Goal: Ask a question

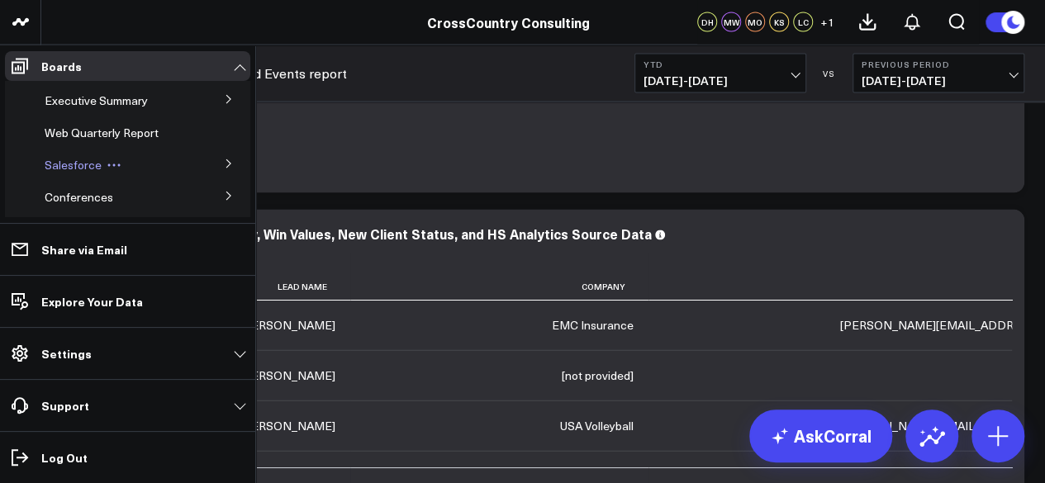
scroll to position [50, 0]
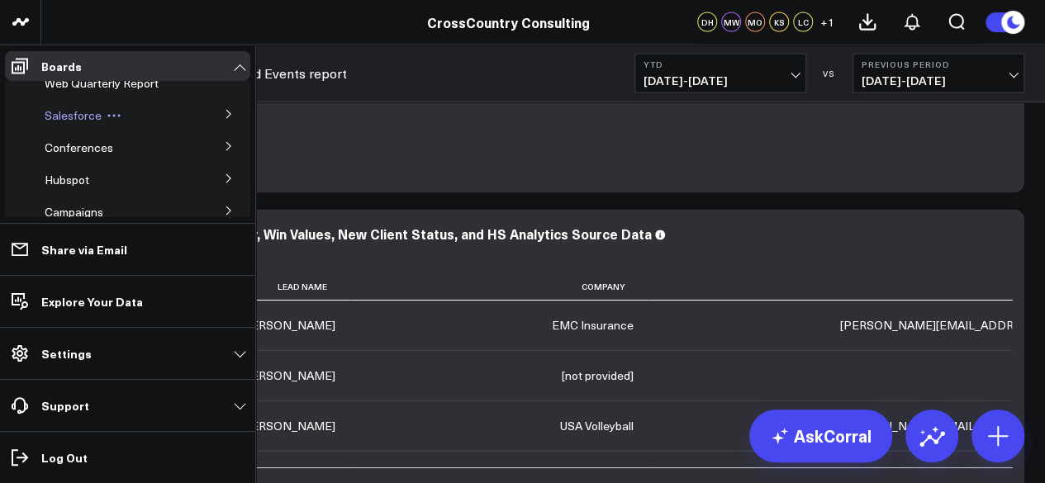
click at [79, 117] on span "Salesforce" at bounding box center [73, 115] width 57 height 16
click at [230, 116] on button at bounding box center [228, 113] width 43 height 25
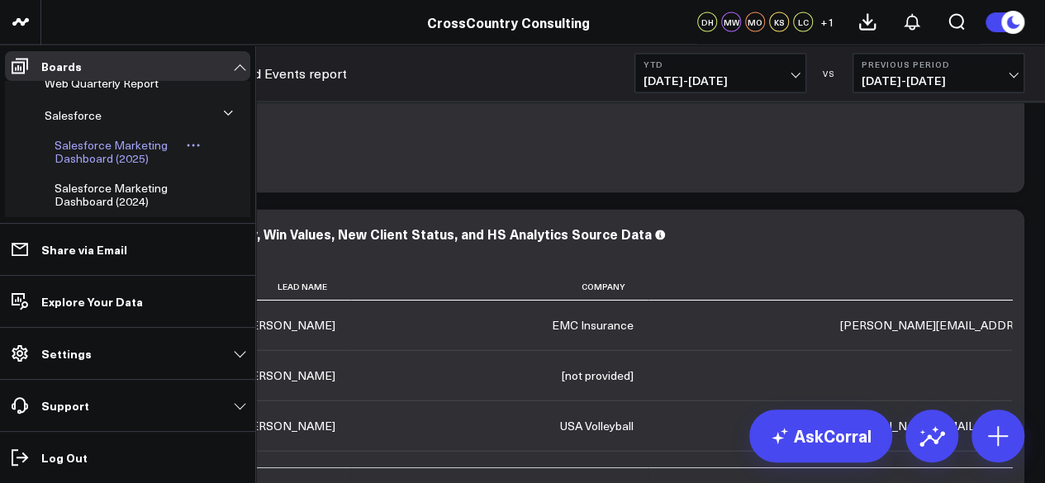
click at [107, 154] on span "Salesforce Marketing Dashboard (2025)" at bounding box center [111, 151] width 113 height 29
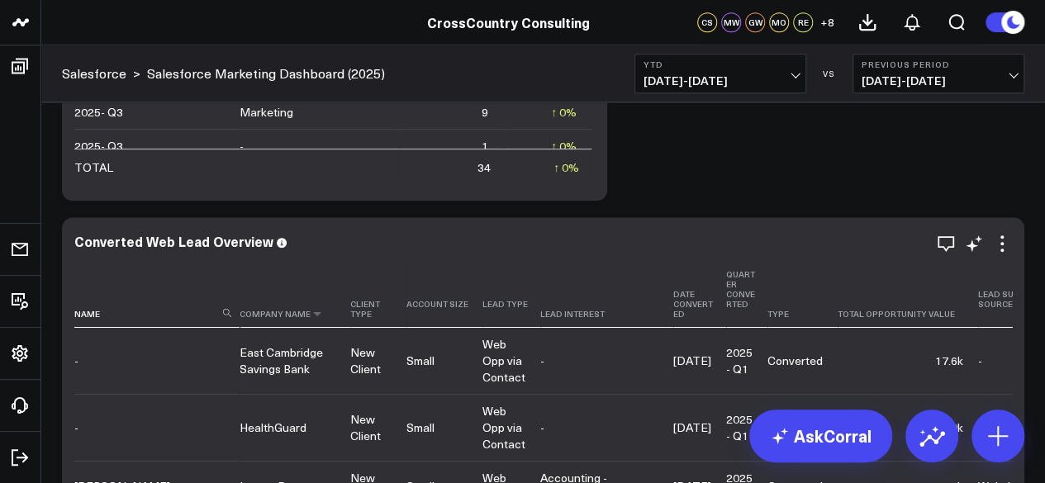
scroll to position [6700, 0]
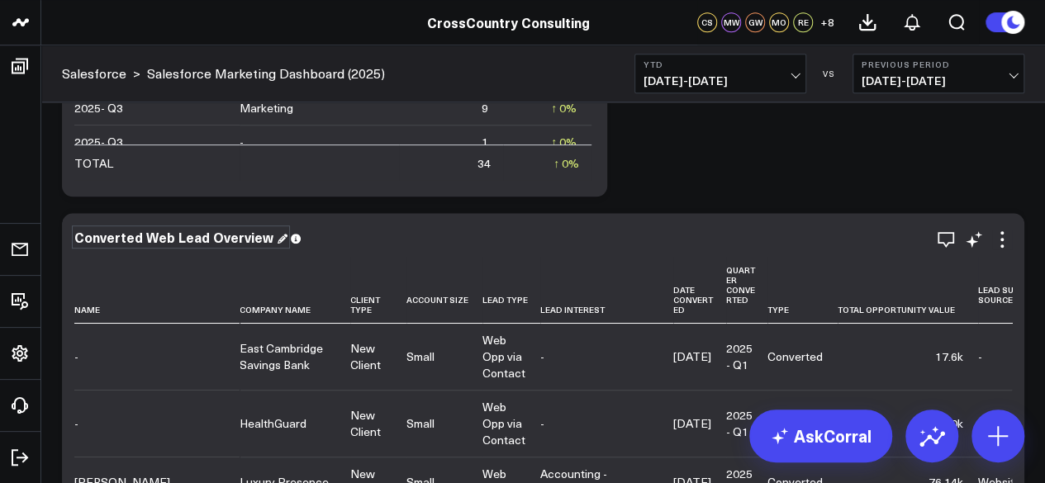
click at [202, 242] on div "Converted Web Lead Overview" at bounding box center [180, 237] width 213 height 18
copy div "Converted Web Lead Overview"
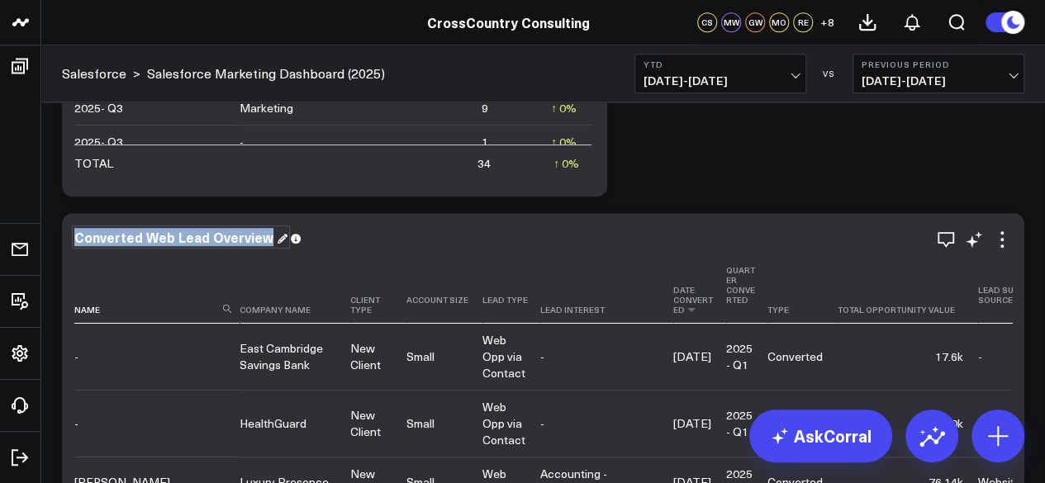
copy div "Converted Web Lead Overview"
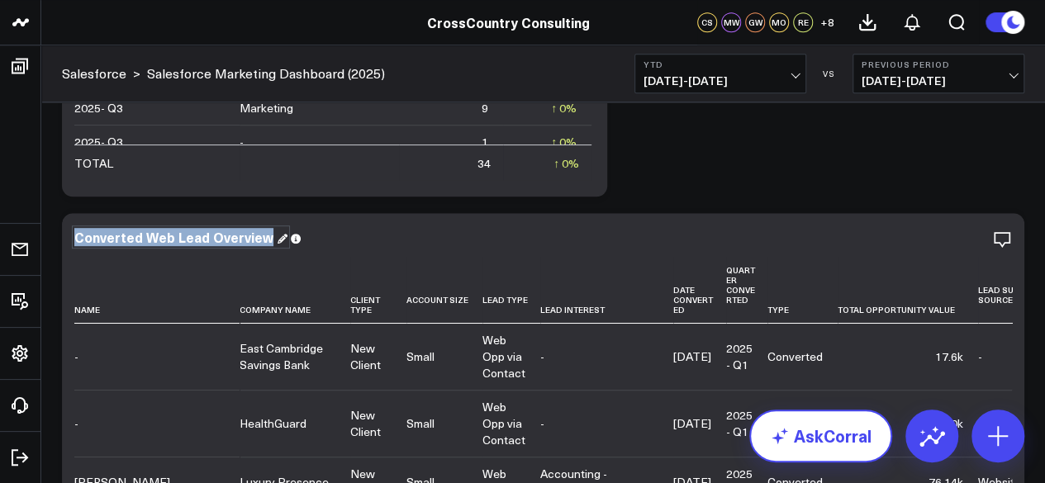
copy div "Converted Web Lead Overview"
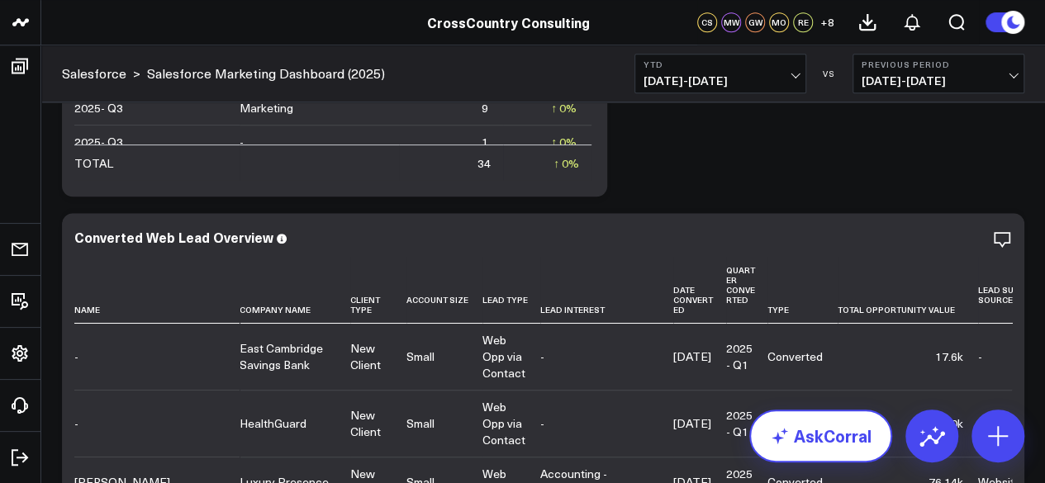
click at [832, 444] on link "AskCorral" at bounding box center [820, 436] width 143 height 53
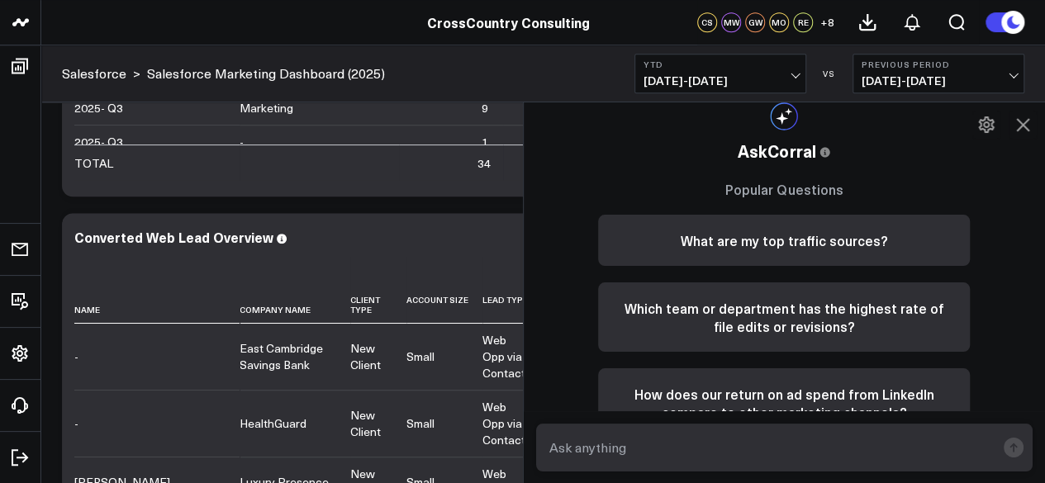
click at [729, 425] on form at bounding box center [784, 448] width 497 height 48
click at [699, 444] on input "text" at bounding box center [770, 448] width 451 height 30
paste input "Converted Web Lead Overview"
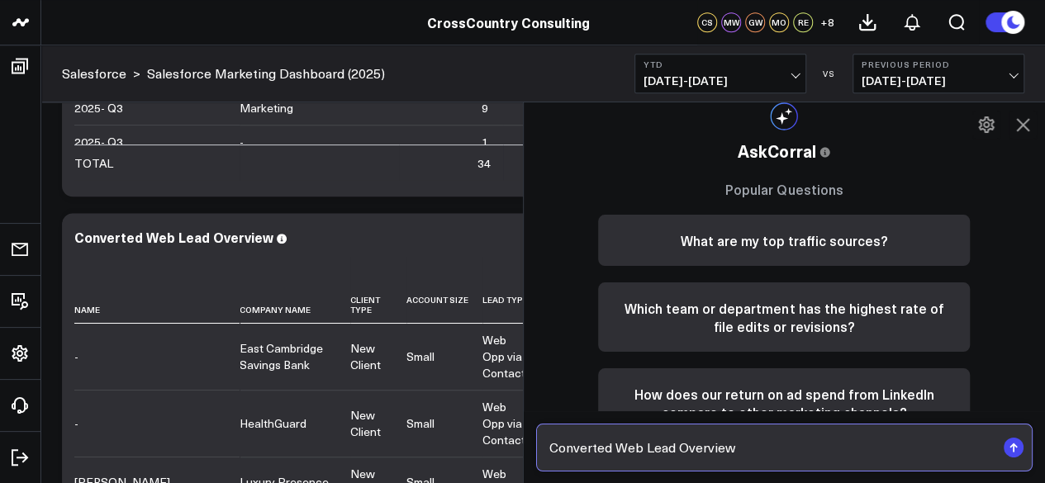
click at [557, 450] on input "Converted Web Lead Overview" at bounding box center [770, 448] width 451 height 30
drag, startPoint x: 790, startPoint y: 452, endPoint x: 1056, endPoint y: 453, distance: 266.8
type input "how many opportunities have new clients attached to them in the widget Converte…"
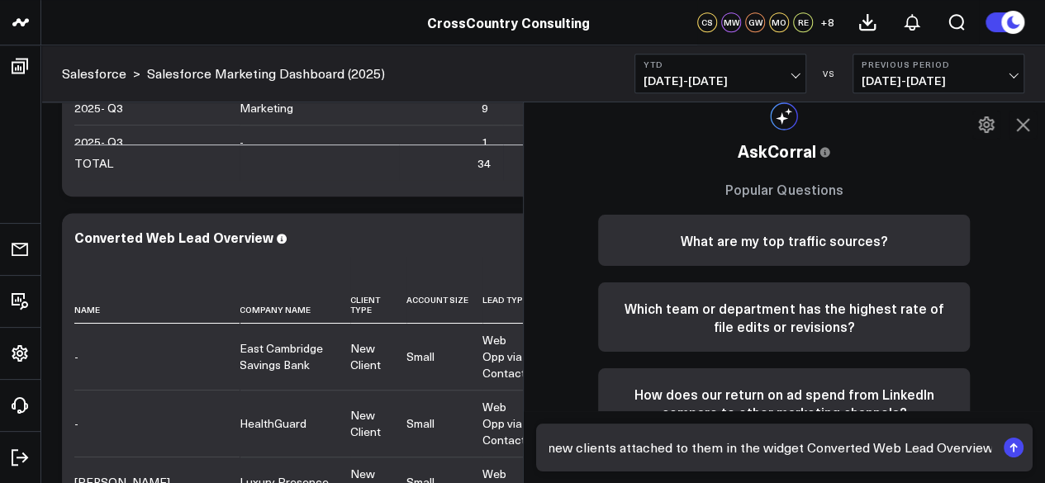
click at [1009, 453] on rect "submit" at bounding box center [1014, 448] width 20 height 20
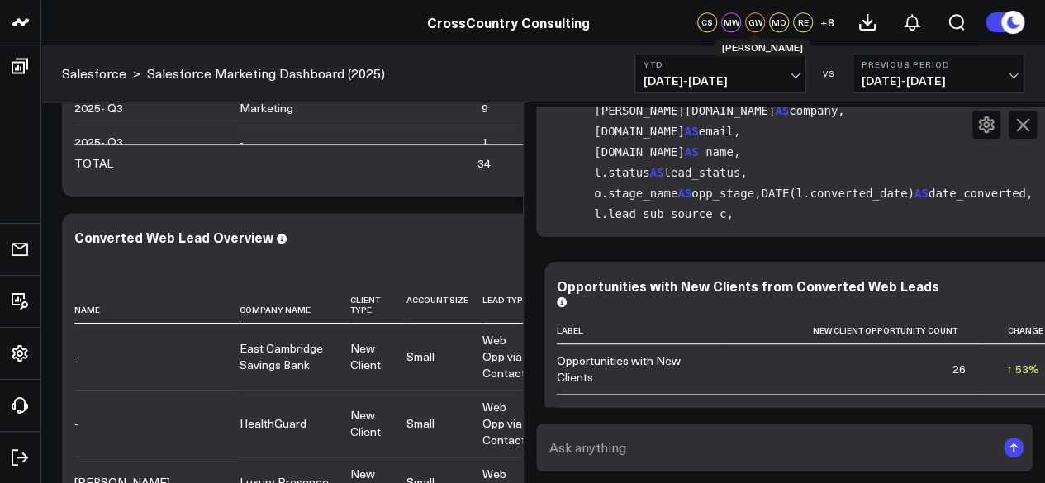
scroll to position [1879, 0]
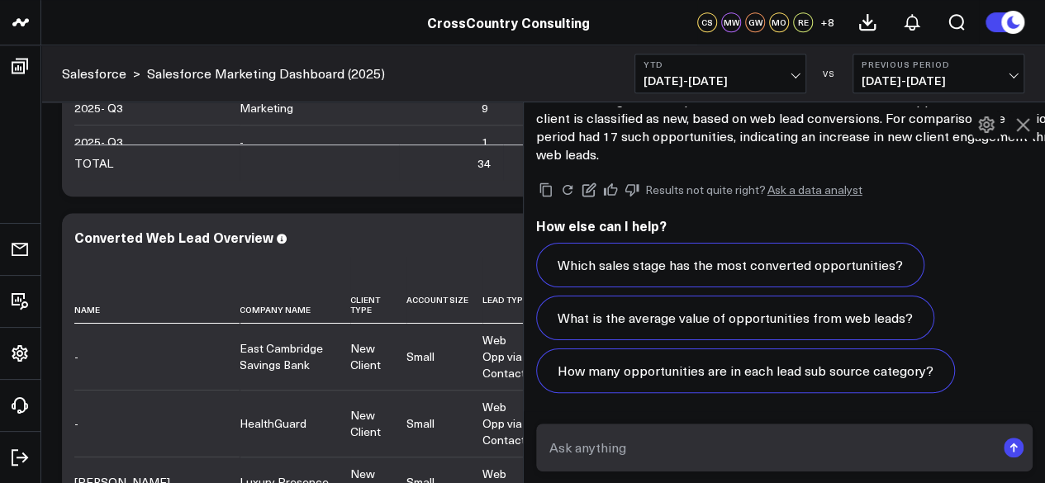
click at [1023, 120] on icon at bounding box center [1023, 125] width 20 height 20
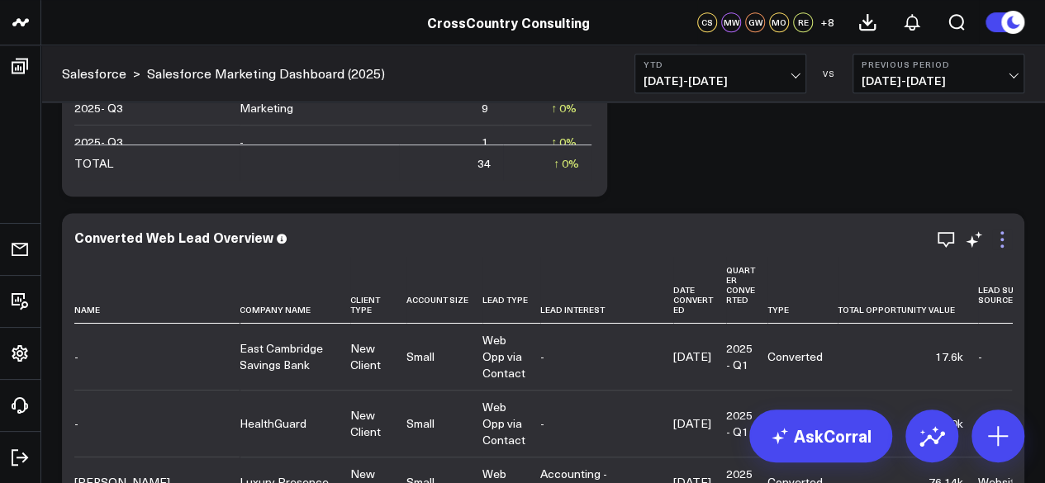
click at [1001, 235] on icon at bounding box center [1002, 240] width 20 height 20
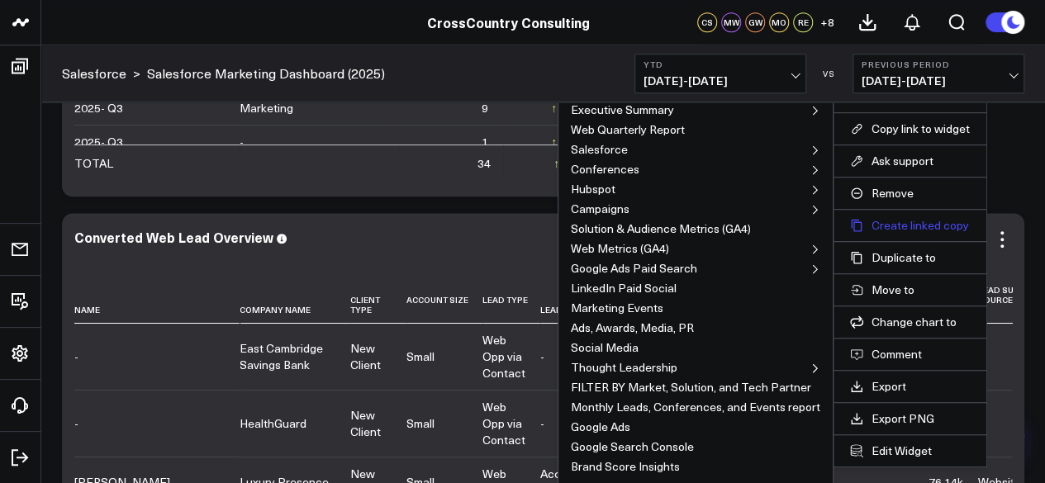
click at [929, 223] on button "Create linked copy" at bounding box center [910, 225] width 120 height 15
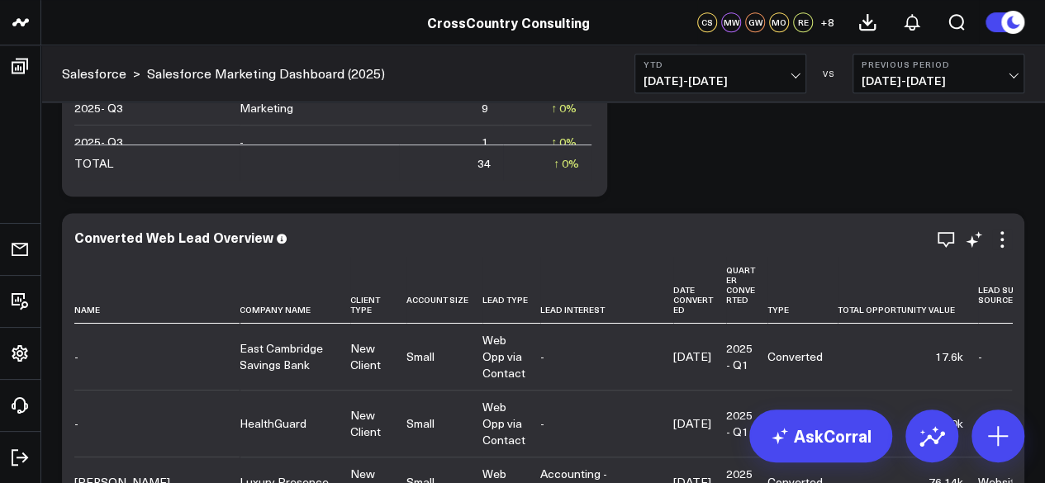
click at [1007, 240] on icon at bounding box center [1002, 240] width 20 height 20
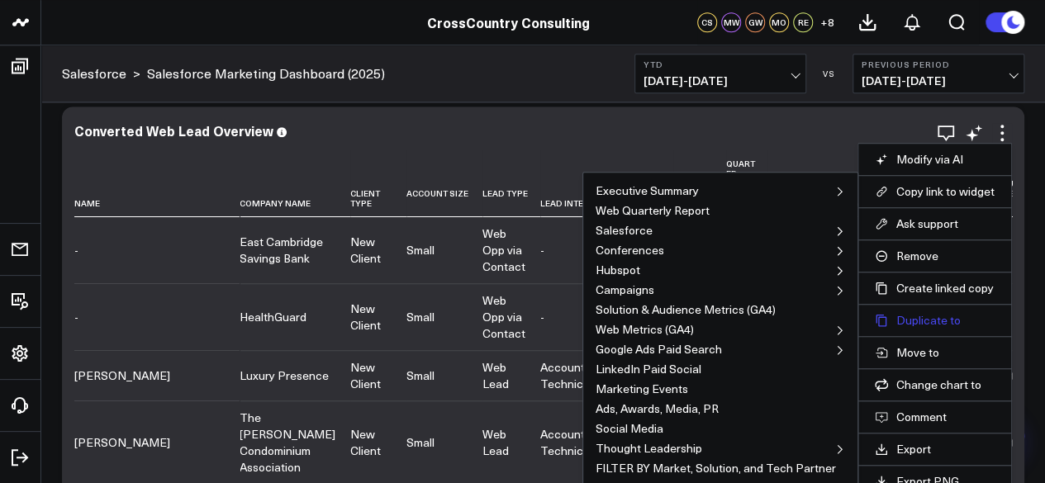
scroll to position [6781, 0]
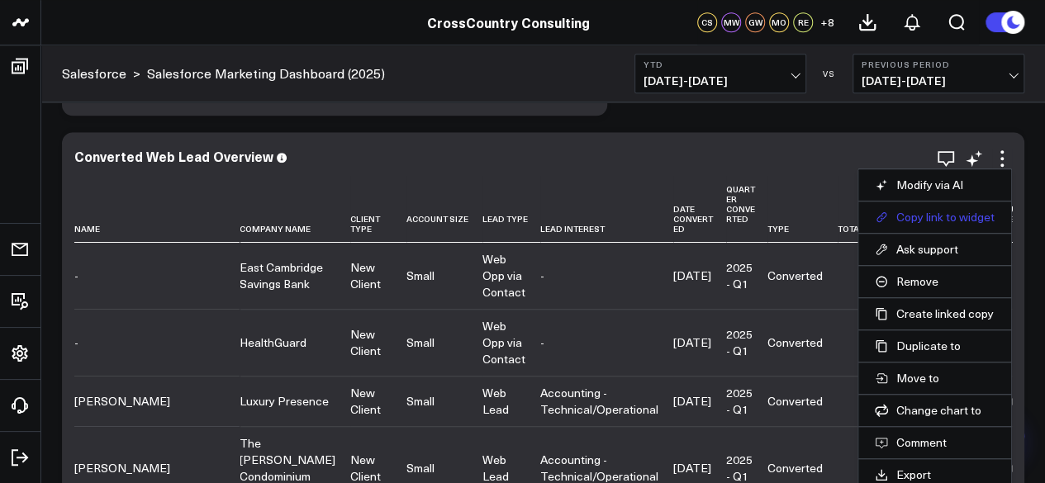
click at [945, 214] on button "Copy link to widget" at bounding box center [935, 217] width 120 height 15
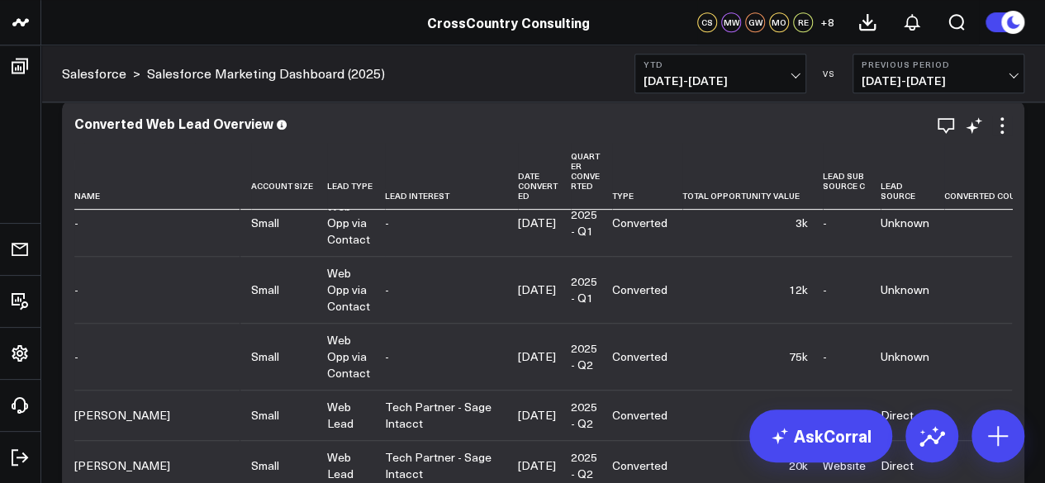
scroll to position [338, 0]
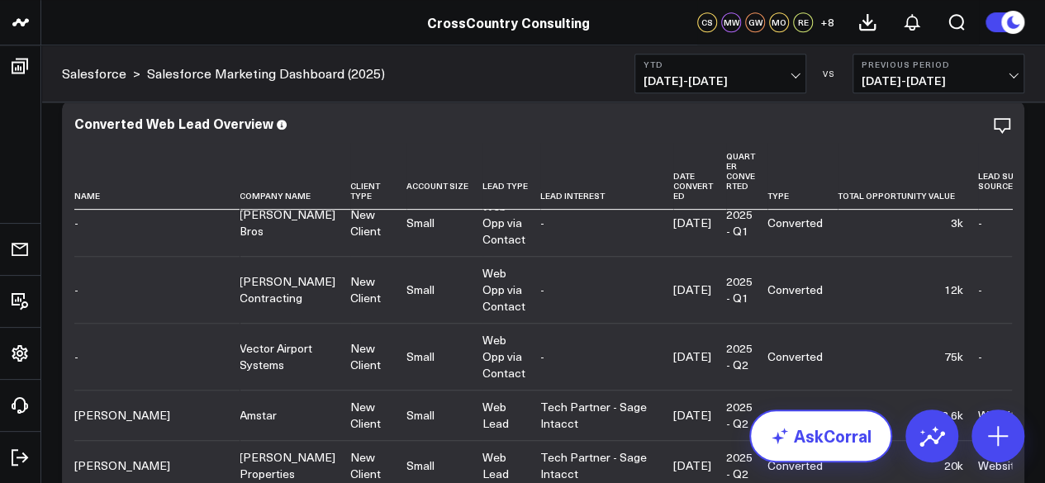
click at [828, 437] on link "AskCorral" at bounding box center [820, 436] width 143 height 53
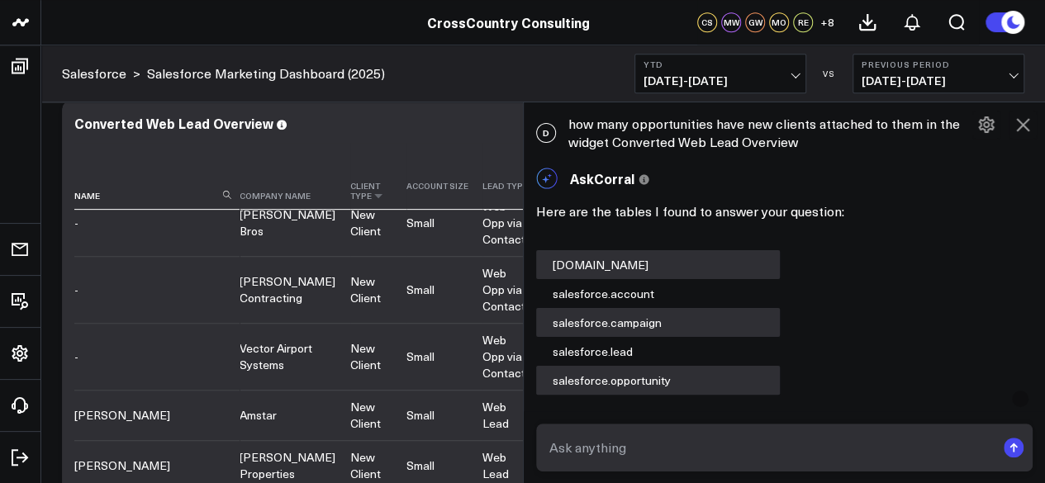
scroll to position [6756, 0]
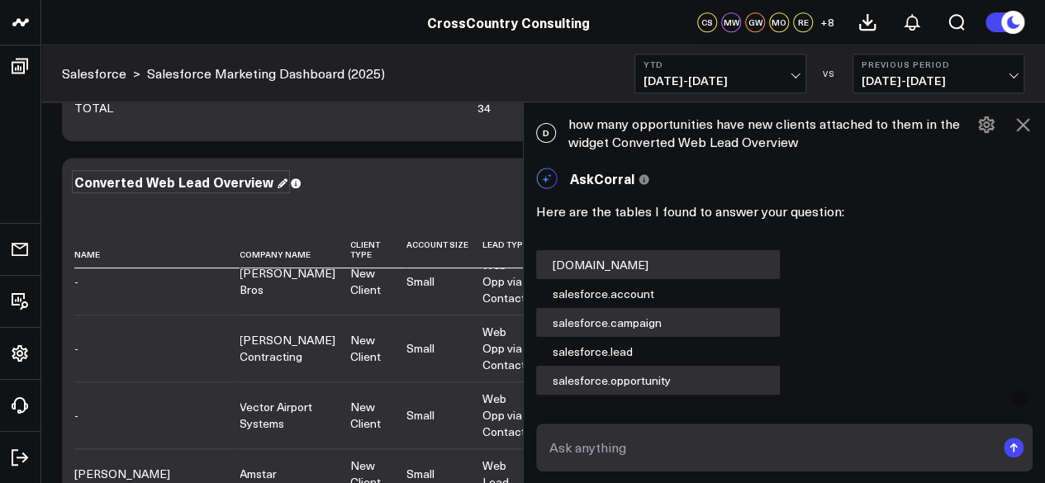
click at [192, 176] on div "Converted Web Lead Overview" at bounding box center [180, 182] width 213 height 18
copy div "Converted Web Lead Overview"
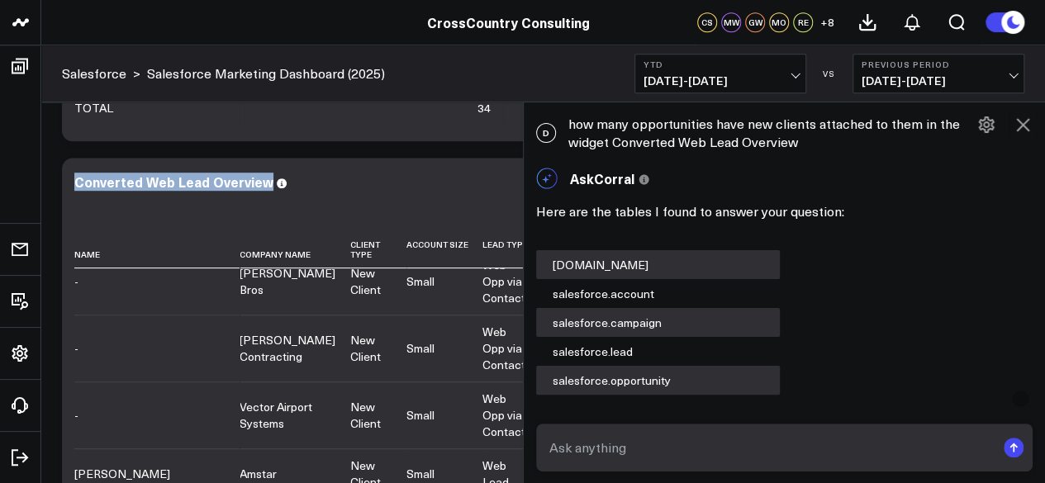
click at [1029, 135] on button at bounding box center [1023, 125] width 28 height 28
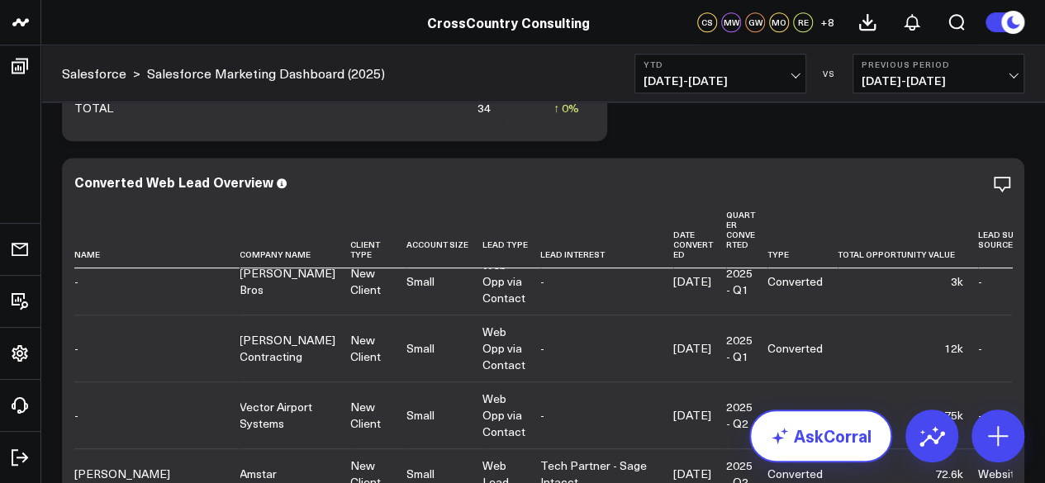
click at [835, 437] on link "AskCorral" at bounding box center [820, 436] width 143 height 53
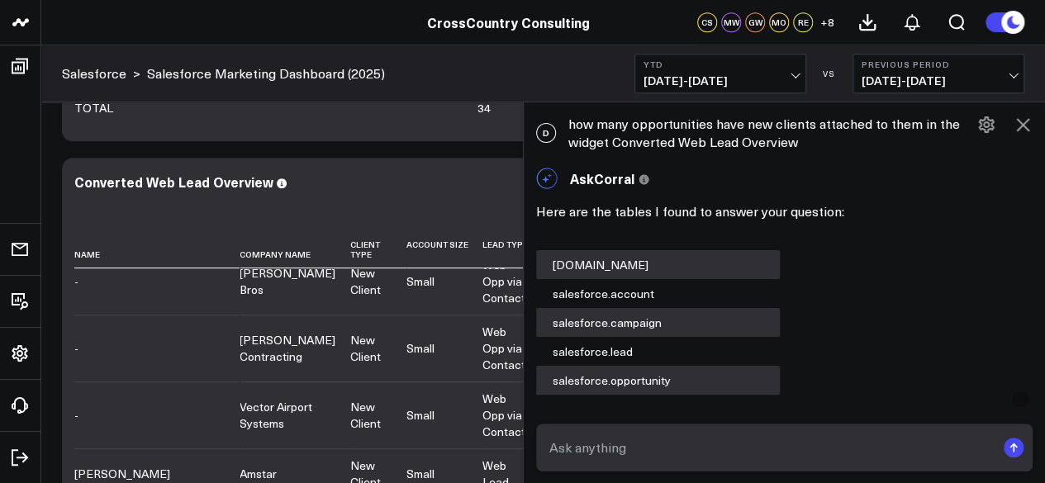
click at [656, 468] on form at bounding box center [784, 448] width 497 height 48
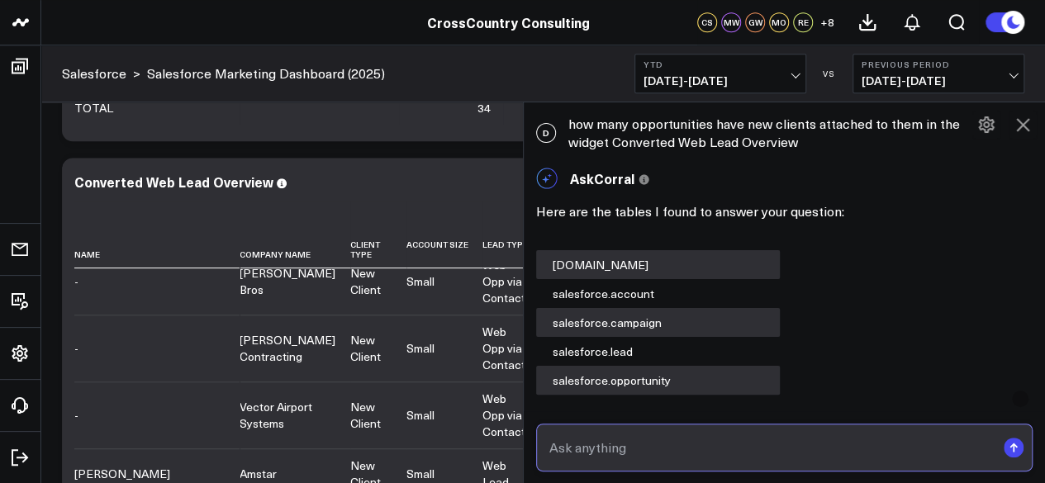
click at [633, 452] on input "text" at bounding box center [770, 448] width 451 height 30
paste input "Converted Web Lead Overview"
click at [605, 453] on input "How are Converted Web Lead Overview" at bounding box center [770, 448] width 451 height 30
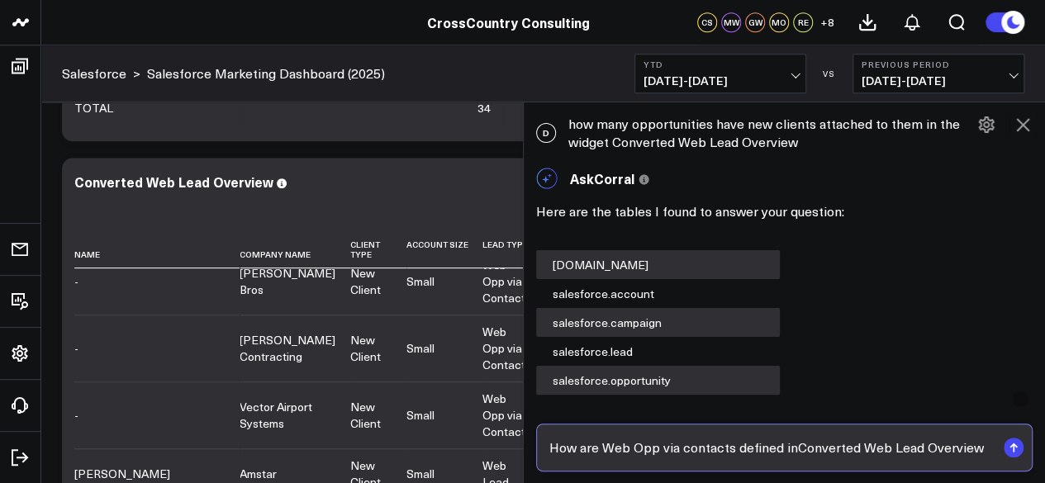
type input "How are Web Opp via contacts defined in Converted Web Lead Overview"
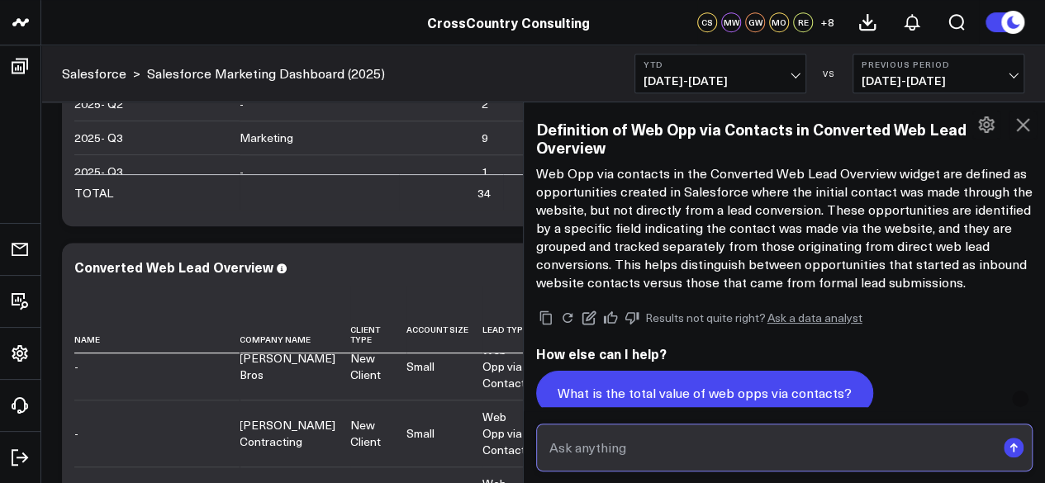
scroll to position [2943, 0]
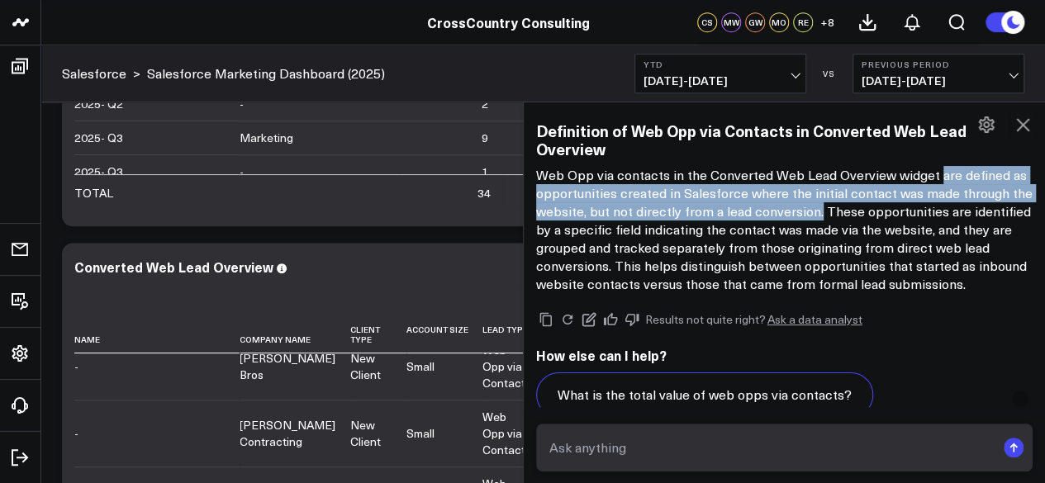
drag, startPoint x: 842, startPoint y: 207, endPoint x: 934, endPoint y: 176, distance: 96.9
click at [934, 176] on p "Web Opp via contacts in the Converted Web Lead Overview widget are defined as o…" at bounding box center [784, 229] width 497 height 127
copy p "are defined as opportunities created in Salesforce where the initial contact wa…"
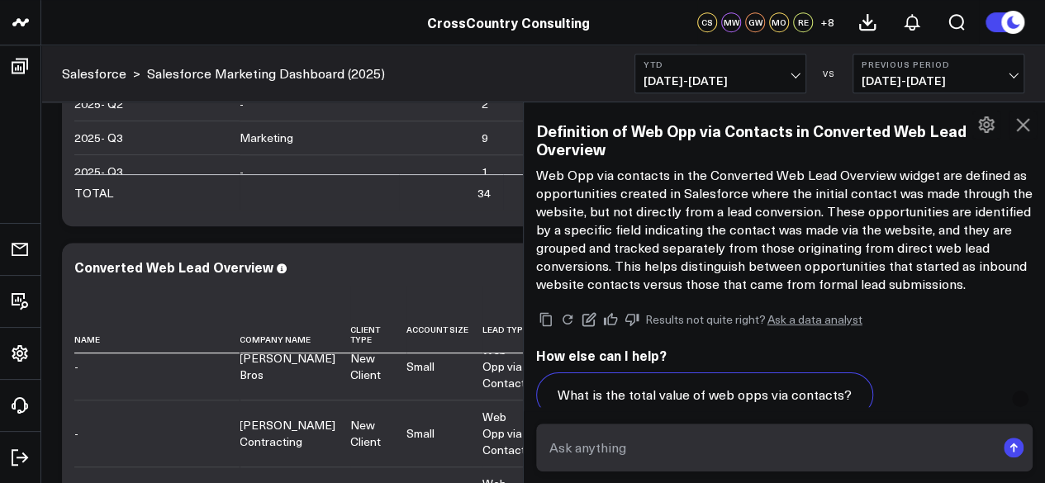
click at [780, 254] on p "Web Opp via contacts in the Converted Web Lead Overview widget are defined as o…" at bounding box center [784, 229] width 497 height 127
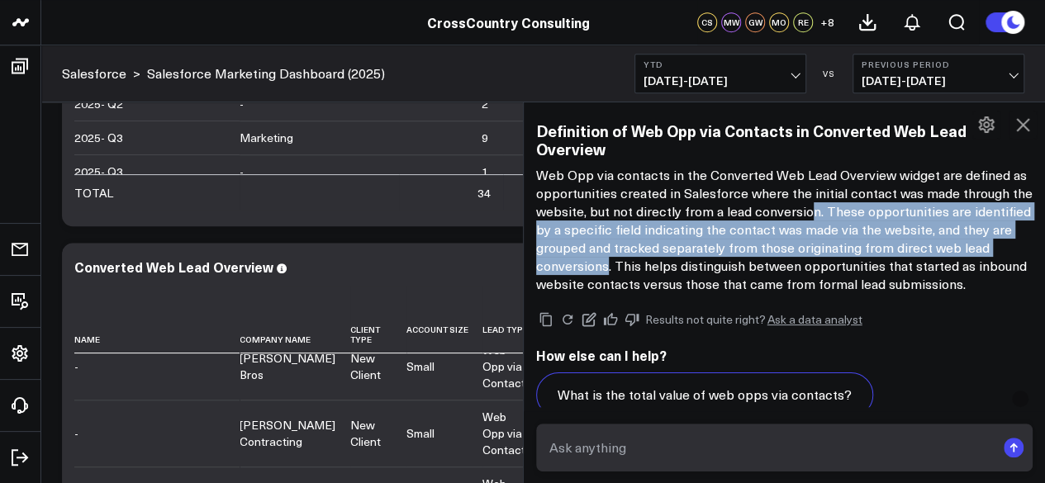
drag, startPoint x: 638, startPoint y: 265, endPoint x: 836, endPoint y: 211, distance: 204.8
click at [836, 211] on p "Web Opp via contacts in the Converted Web Lead Overview widget are defined as o…" at bounding box center [784, 229] width 497 height 127
click at [856, 208] on p "Web Opp via contacts in the Converted Web Lead Overview widget are defined as o…" at bounding box center [784, 229] width 497 height 127
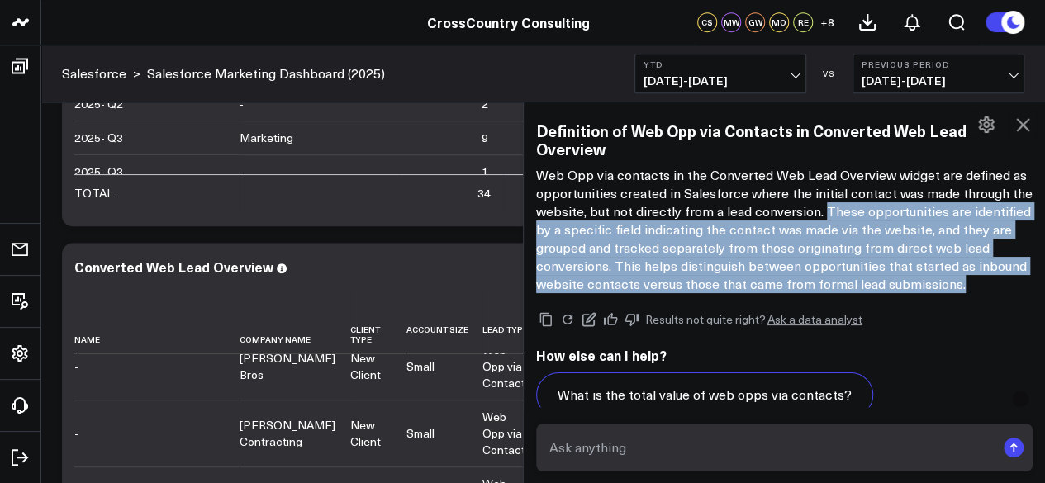
drag, startPoint x: 846, startPoint y: 211, endPoint x: 1016, endPoint y: 281, distance: 183.8
click at [1016, 281] on p "Web Opp via contacts in the Converted Web Lead Overview widget are defined as o…" at bounding box center [784, 229] width 497 height 127
copy p "These opportunities are identified by a specific field indicating the contact w…"
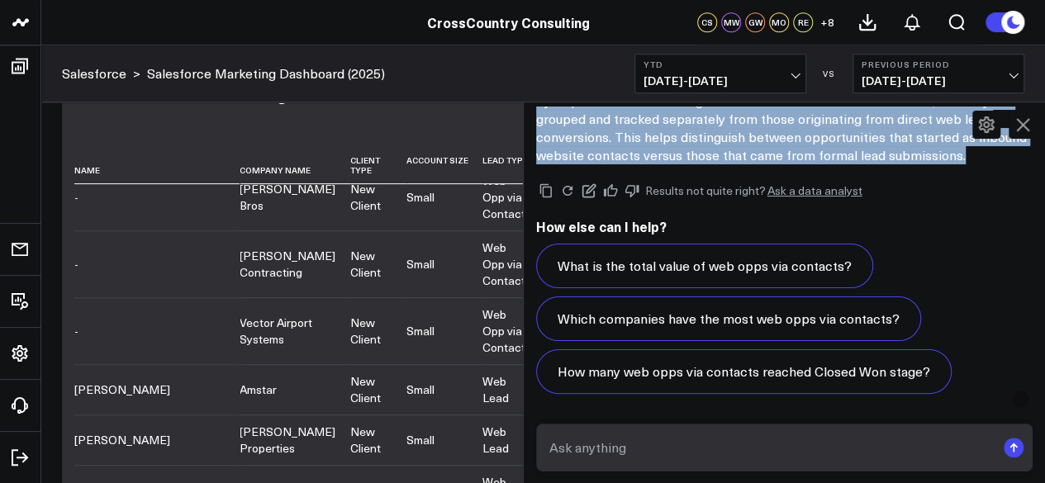
scroll to position [2876, 0]
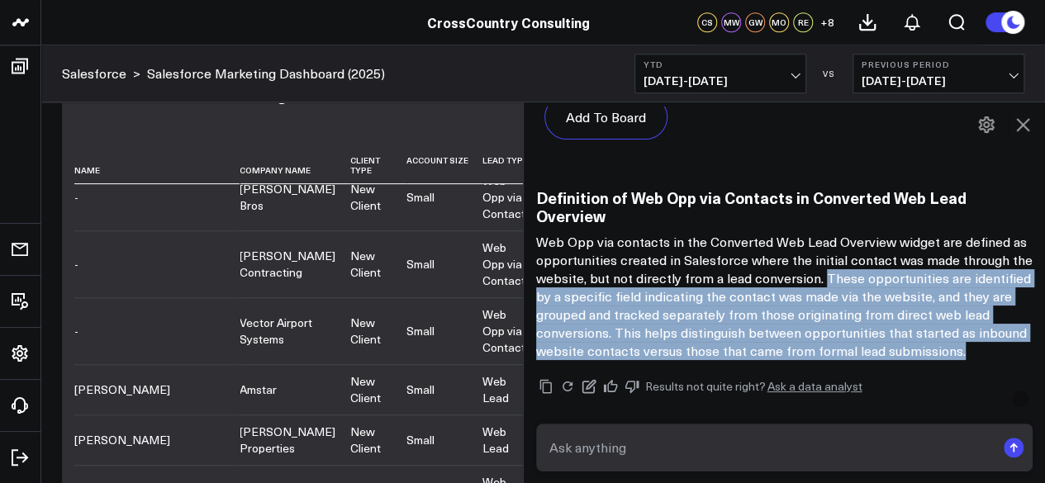
click at [1031, 121] on icon at bounding box center [1023, 125] width 20 height 20
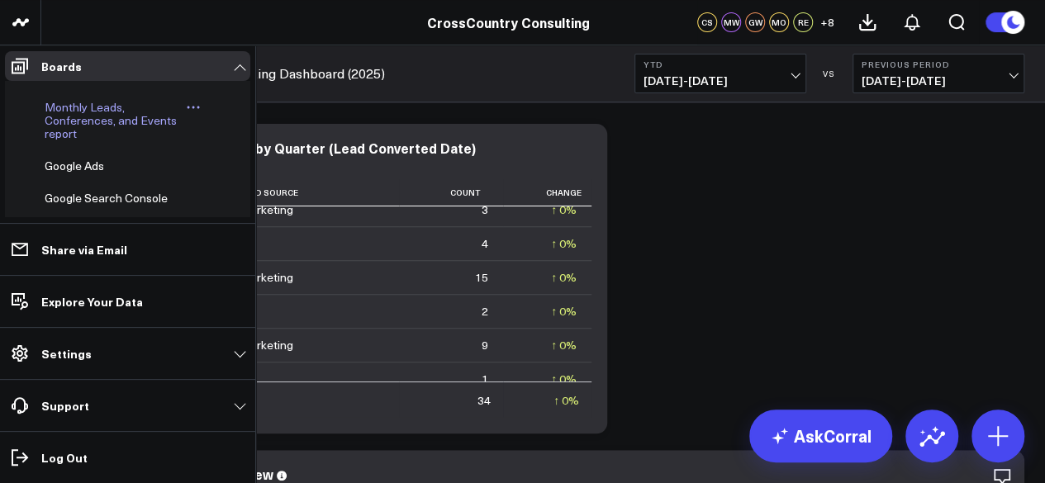
scroll to position [615, 0]
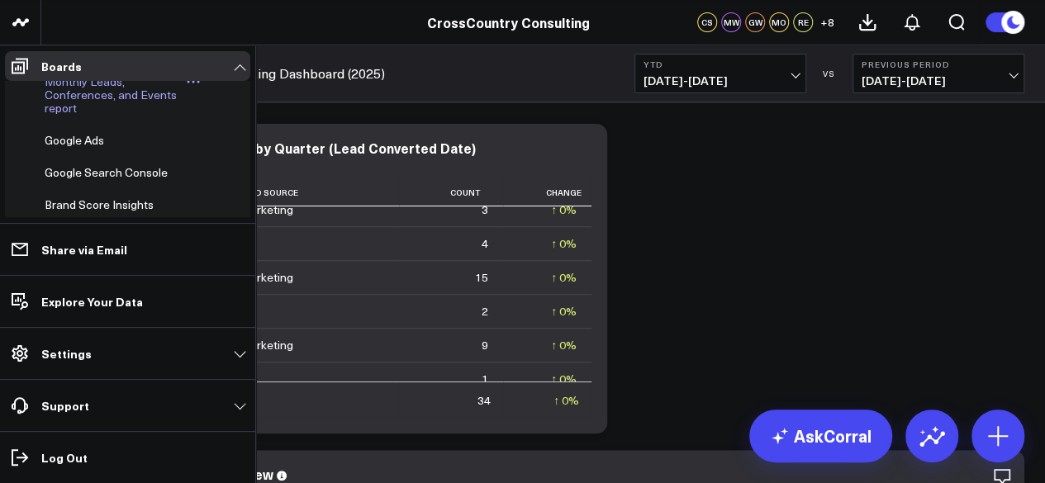
click at [83, 115] on link "Monthly Leads, Conferences, and Events report" at bounding box center [115, 95] width 141 height 40
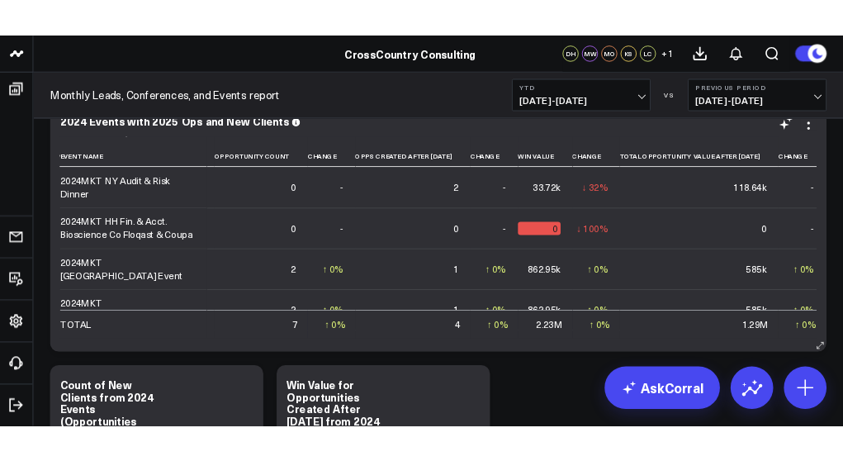
scroll to position [349, 1129]
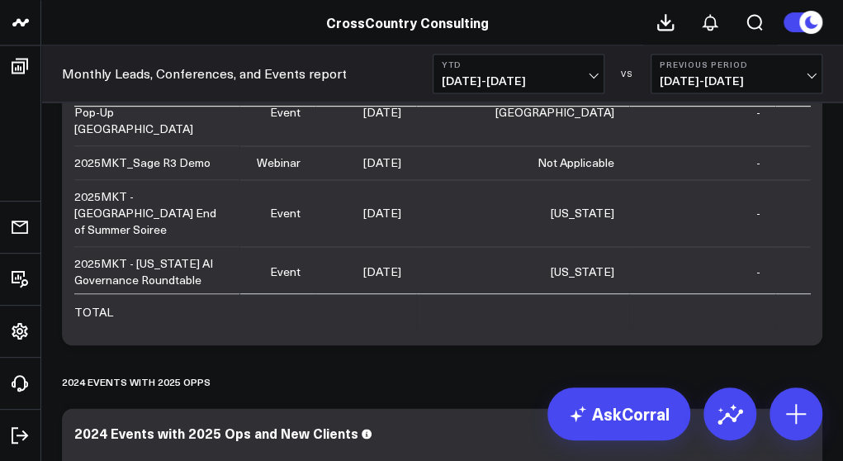
click at [246, 74] on link "Monthly Leads, Conferences, and Events report" at bounding box center [204, 73] width 285 height 18
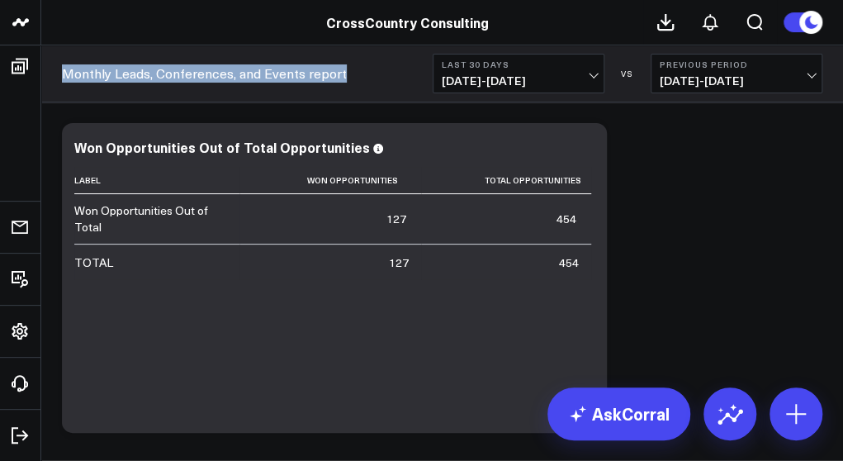
drag, startPoint x: 373, startPoint y: 72, endPoint x: 59, endPoint y: 72, distance: 313.9
click at [59, 72] on div "Monthly Leads, Conferences, and Events report Last 30 Days 07/16/25 - 08/14/25 …" at bounding box center [442, 73] width 802 height 57
copy link "Monthly Leads, Conferences, and Events report"
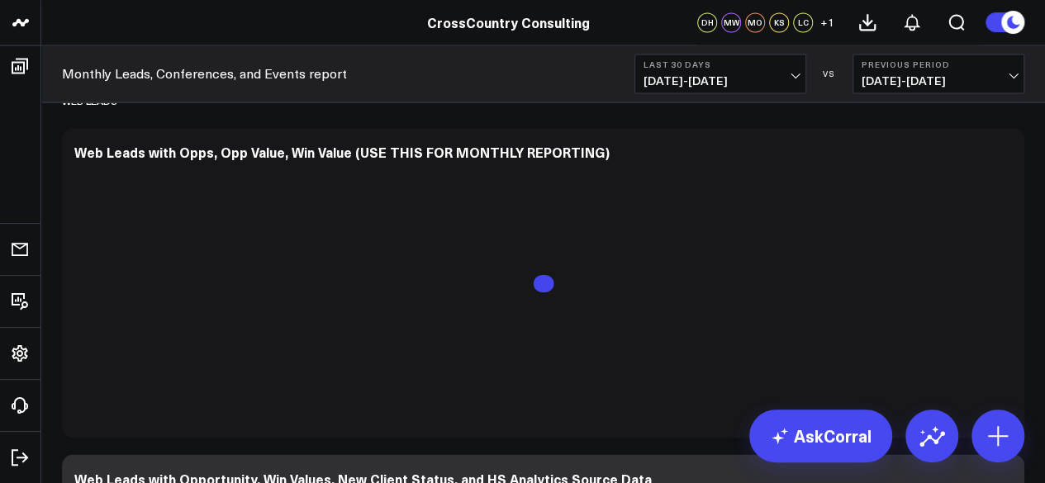
scroll to position [1391, 0]
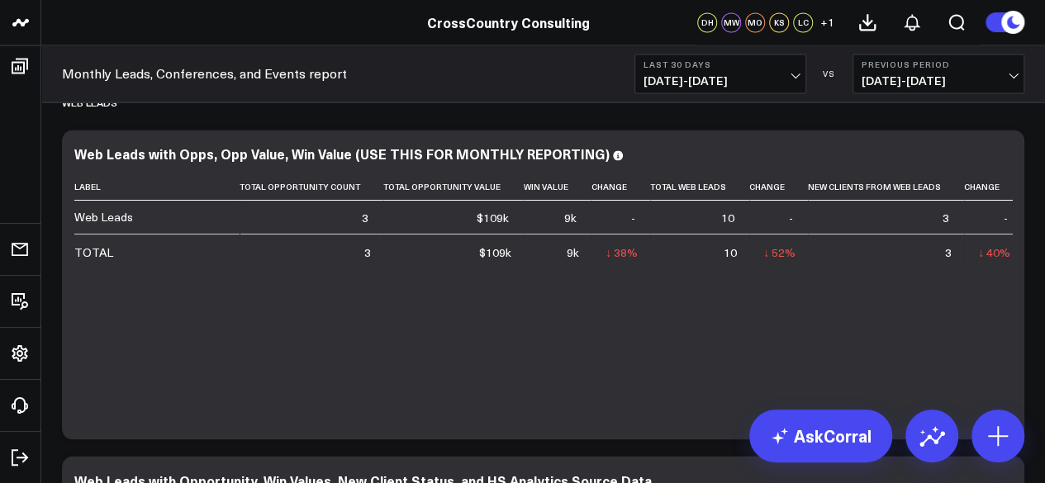
click at [681, 75] on span "07/16/25 - 08/14/25" at bounding box center [720, 80] width 154 height 13
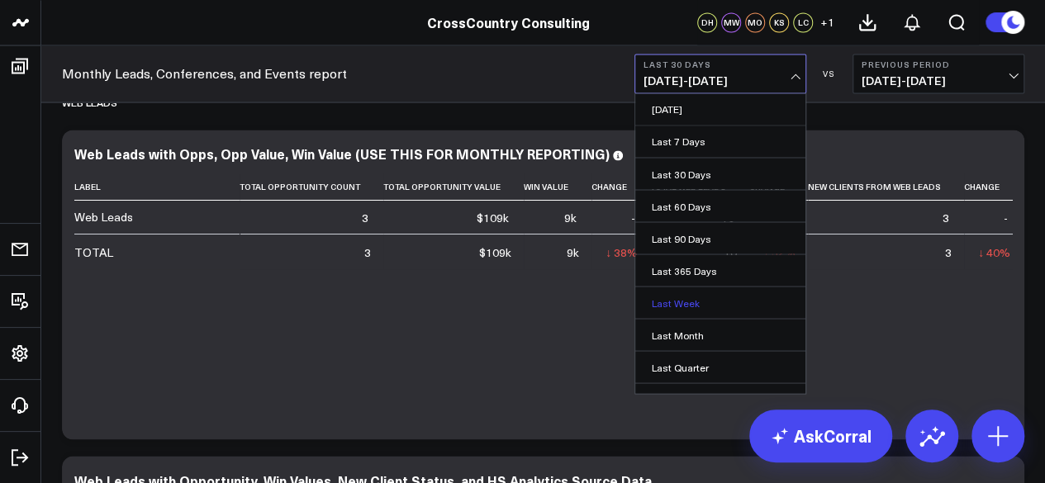
scroll to position [145, 0]
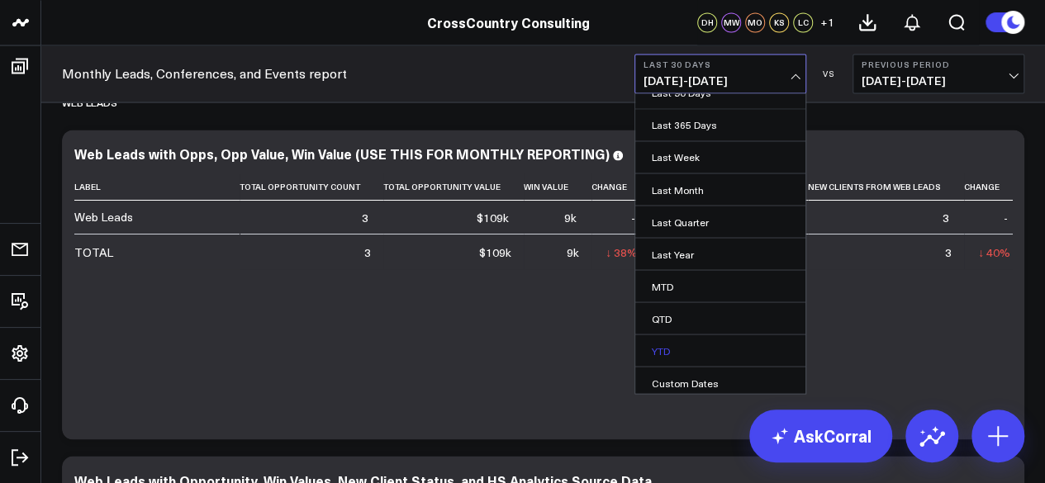
click at [680, 344] on link "YTD" at bounding box center [720, 350] width 170 height 31
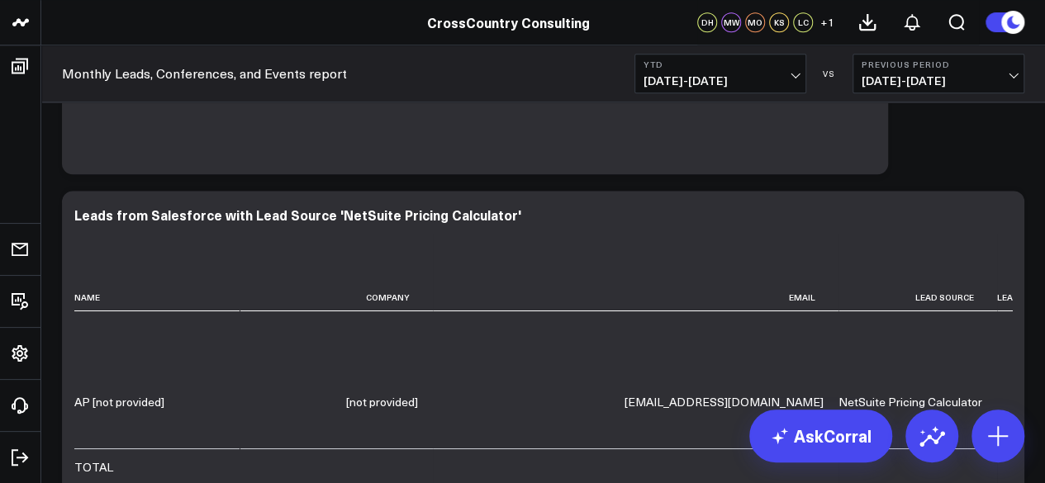
scroll to position [632, 0]
click at [842, 219] on icon at bounding box center [1002, 216] width 20 height 20
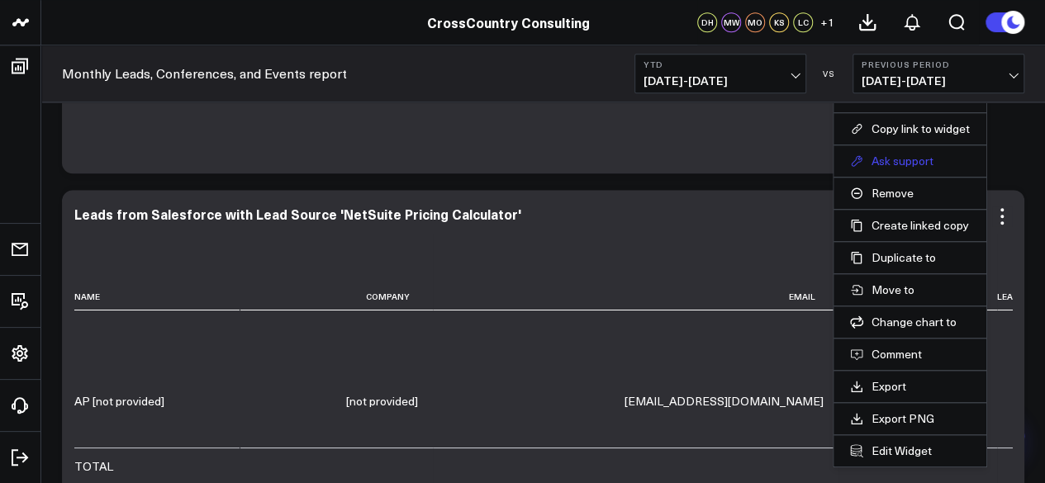
scroll to position [537, 0]
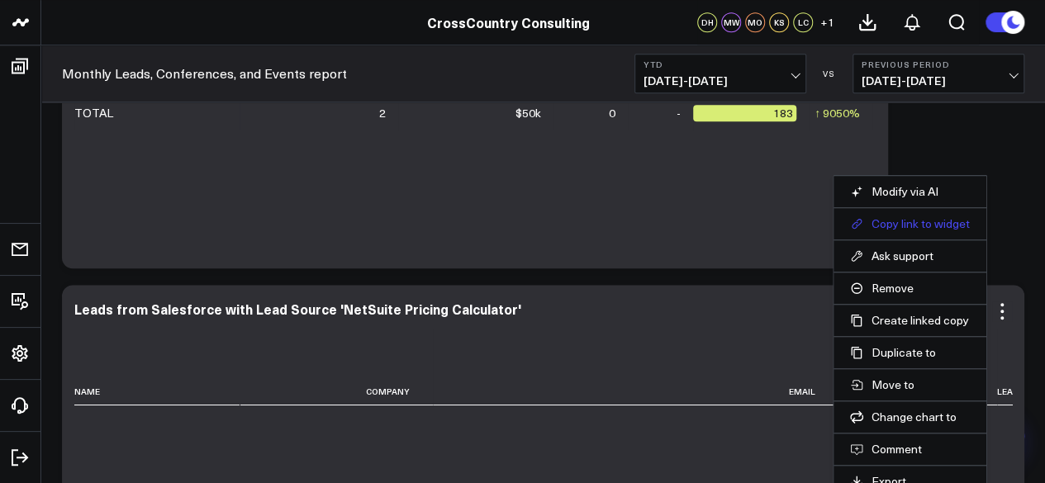
click at [842, 222] on button "Copy link to widget" at bounding box center [910, 223] width 120 height 15
